Goal: Navigation & Orientation: Go to known website

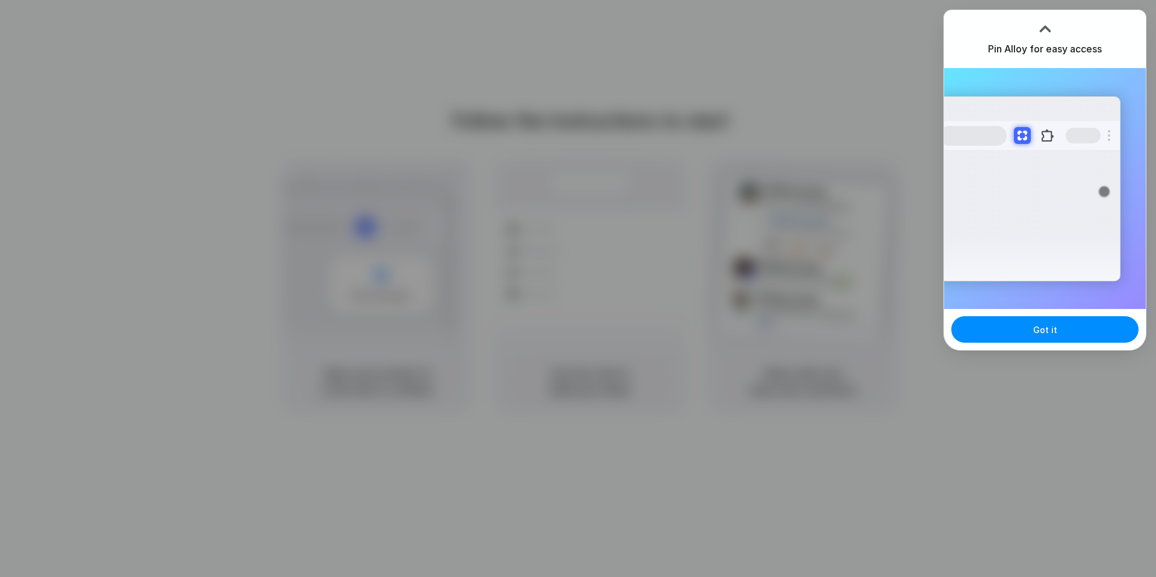
click at [792, 49] on div at bounding box center [578, 288] width 1156 height 577
